Goal: Check status: Check status

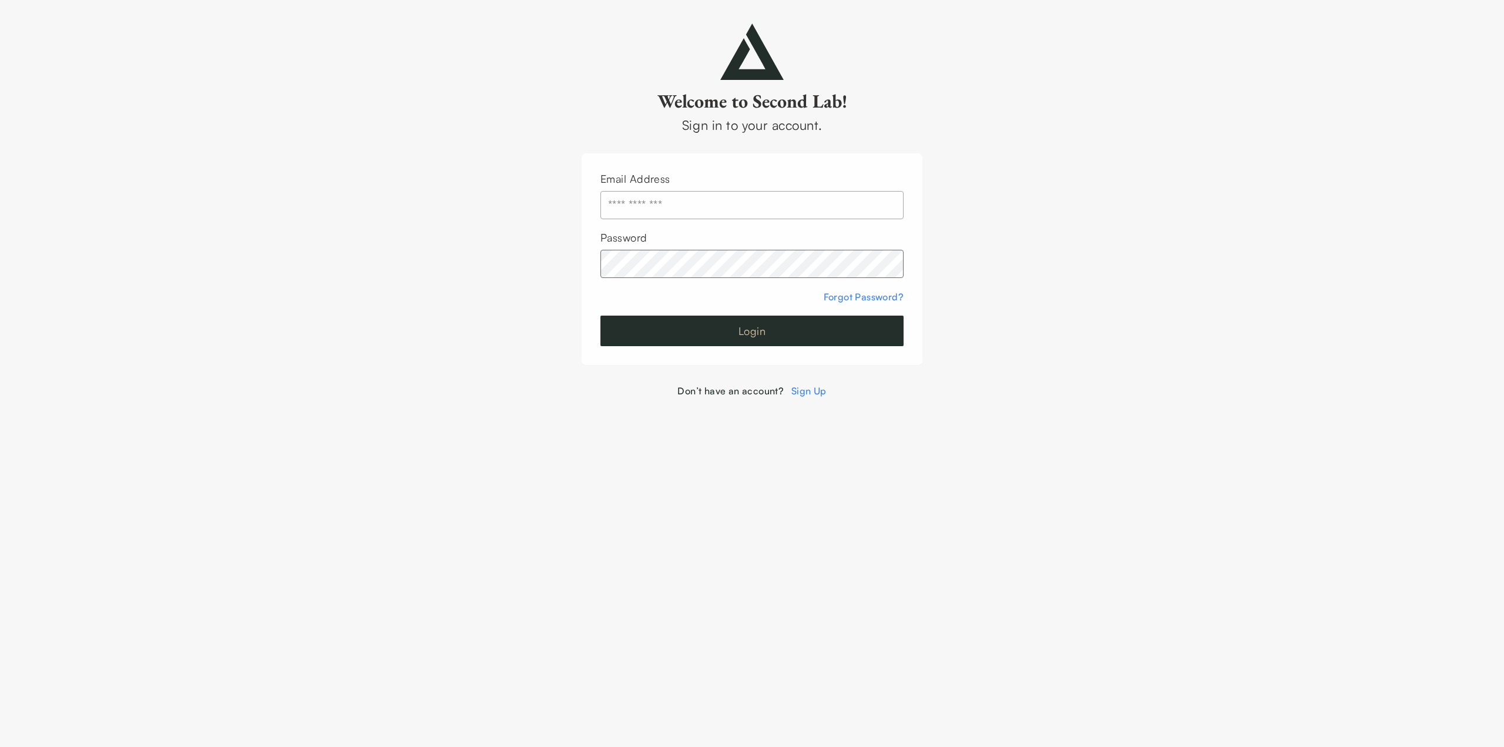
type input "**********"
click at [715, 332] on button "Login" at bounding box center [752, 331] width 303 height 31
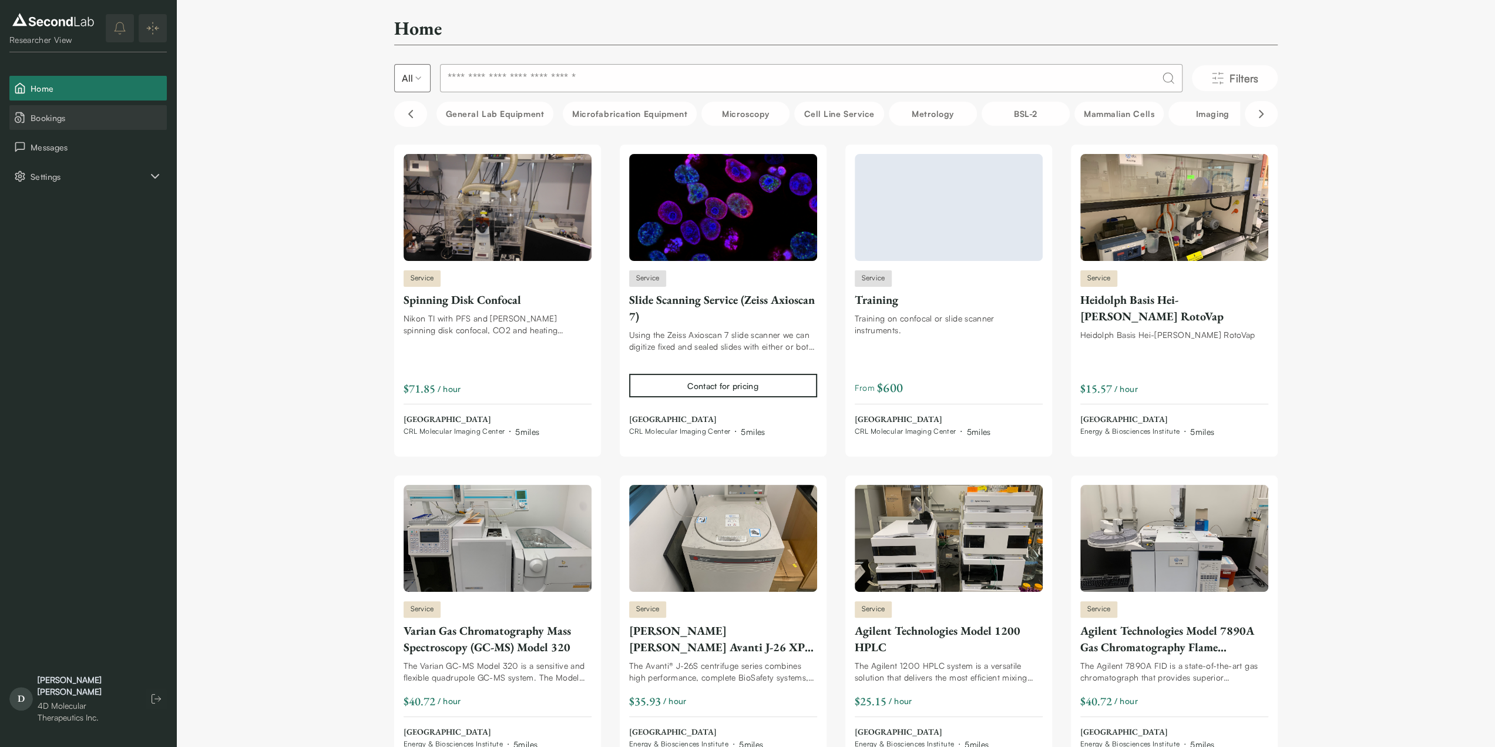
click at [49, 119] on span "Bookings" at bounding box center [97, 118] width 132 height 12
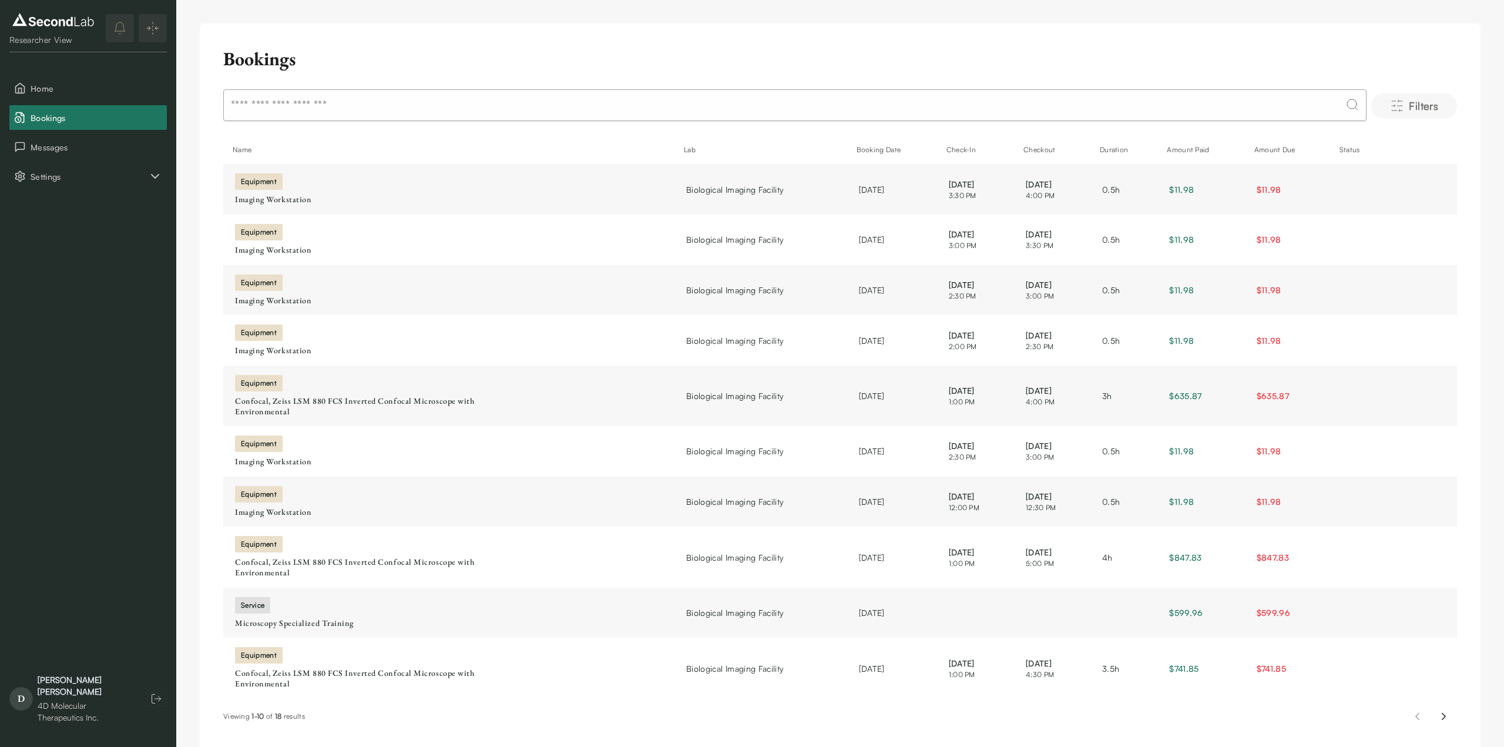
click at [1400, 102] on icon "Filters" at bounding box center [1397, 106] width 14 height 14
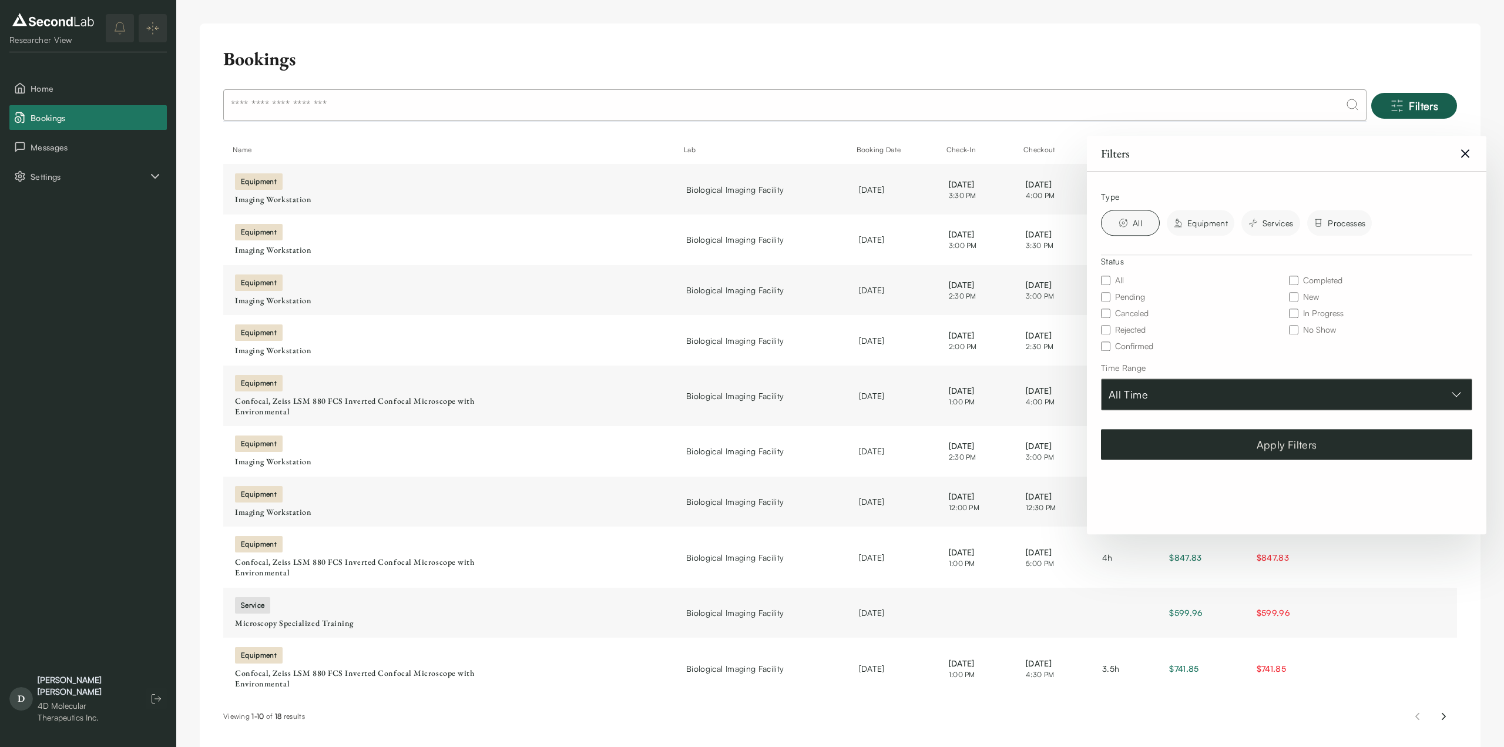
click at [1285, 399] on button "All Time" at bounding box center [1286, 394] width 371 height 32
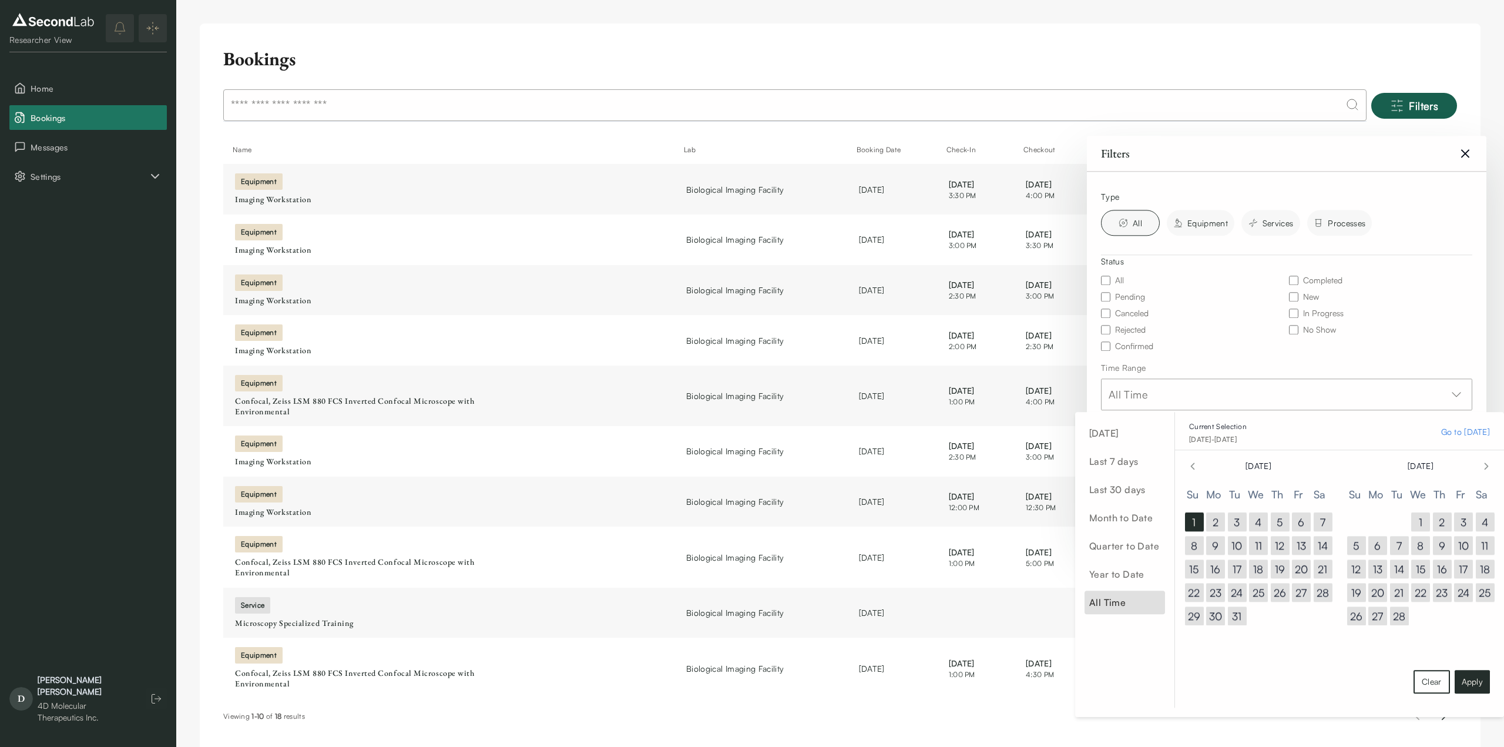
click at [1225, 144] on div "Filters Clear Filters" at bounding box center [1287, 153] width 400 height 35
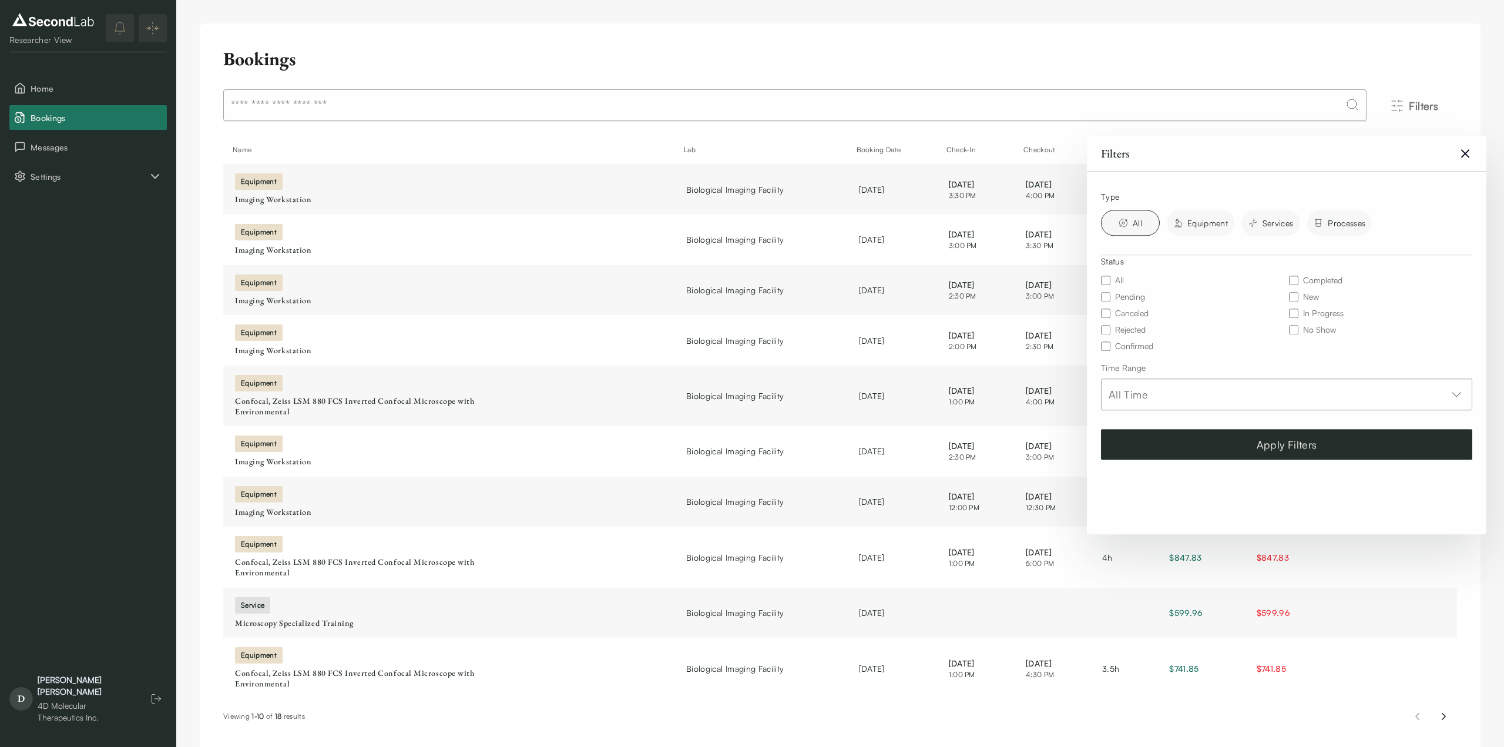
click at [910, 46] on div "Bookings Filters Name Lab Booking Date Check-In Checkout Duration Amount Paid A…" at bounding box center [840, 389] width 1281 height 730
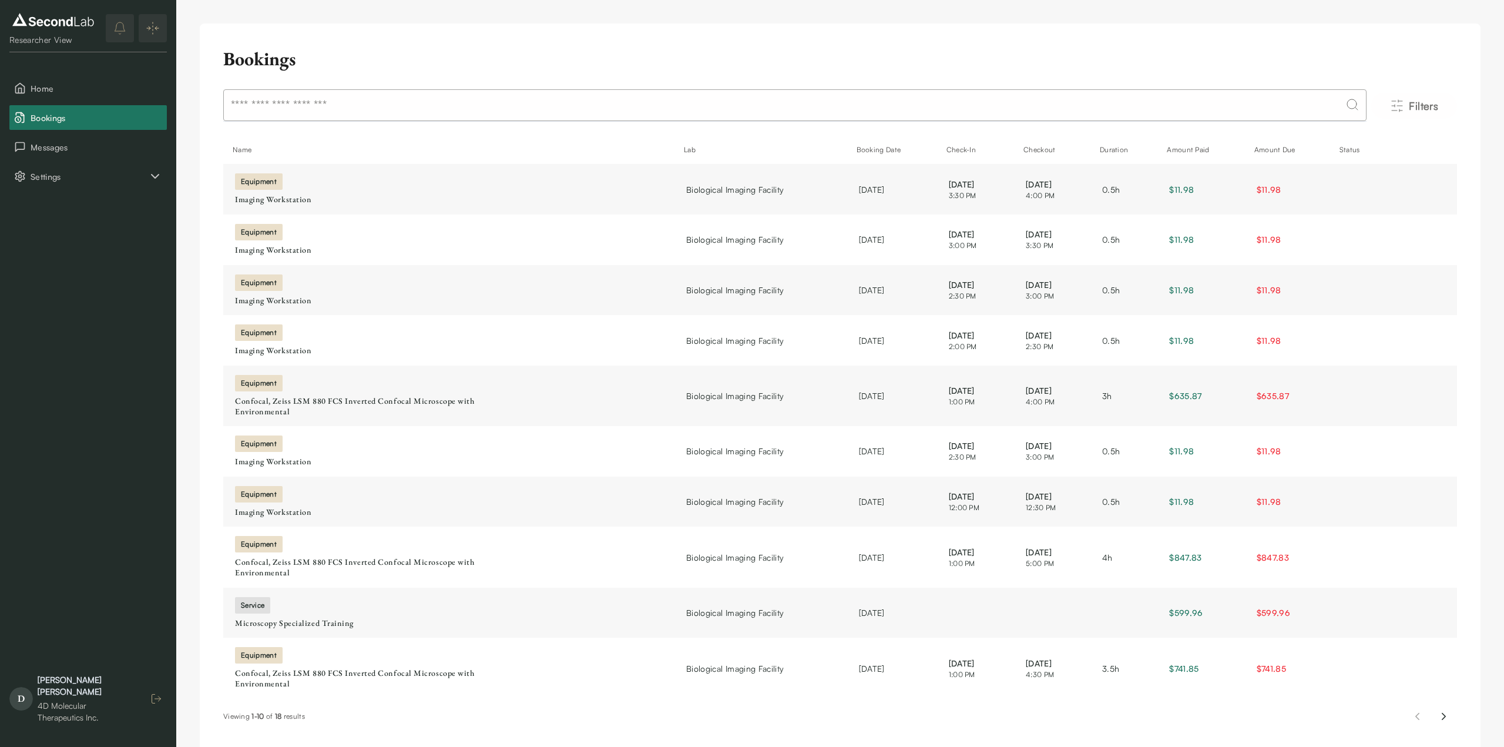
click at [160, 705] on icon "button" at bounding box center [156, 699] width 12 height 12
